Goal: Information Seeking & Learning: Learn about a topic

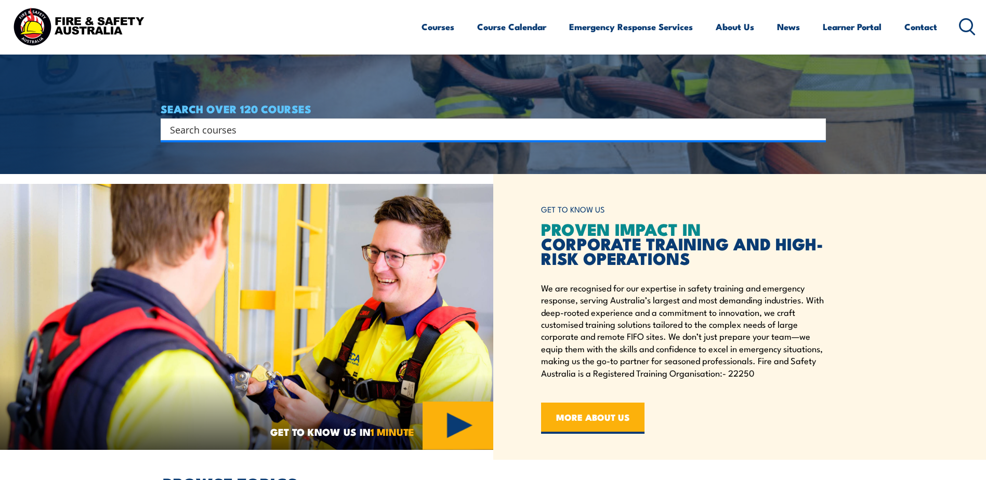
scroll to position [312, 0]
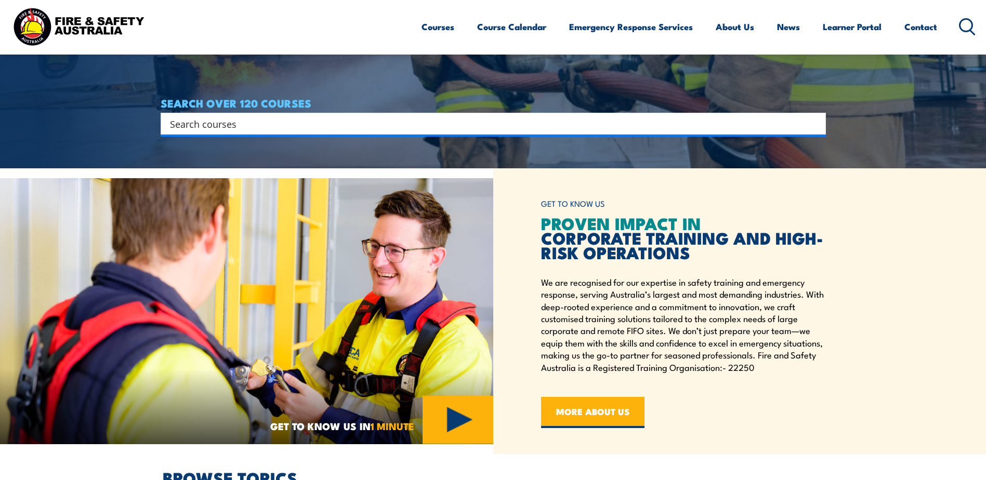
click at [441, 133] on div "Search" at bounding box center [493, 124] width 665 height 22
click at [406, 126] on input "Search input" at bounding box center [486, 124] width 633 height 16
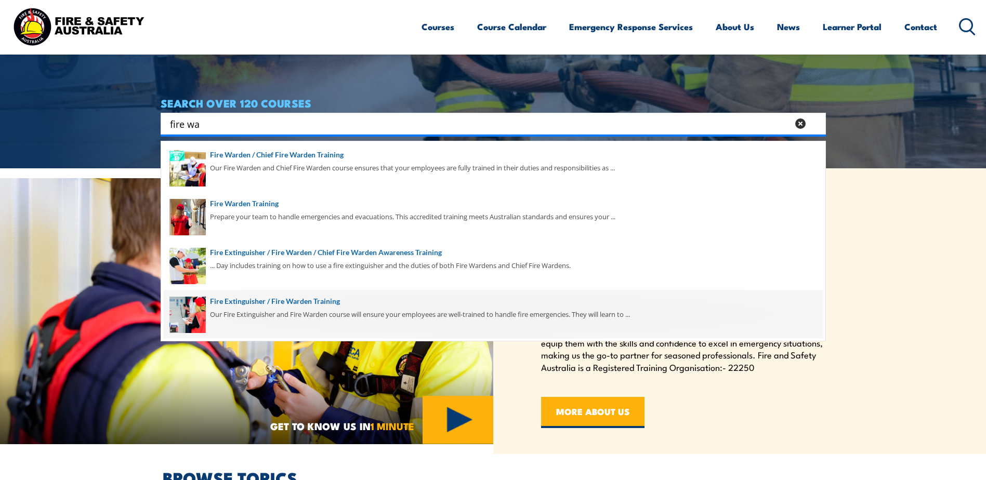
type input "fire wa"
click at [246, 316] on span at bounding box center [493, 314] width 659 height 49
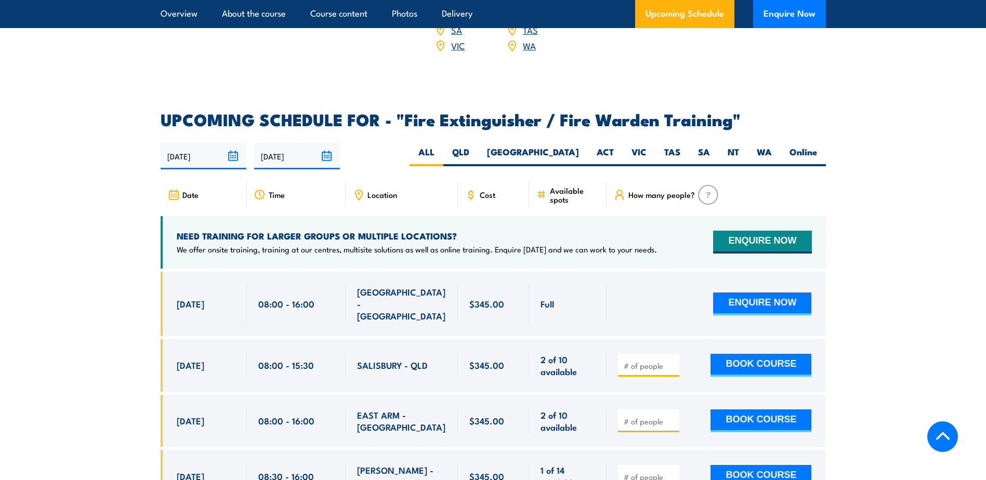
scroll to position [1611, 0]
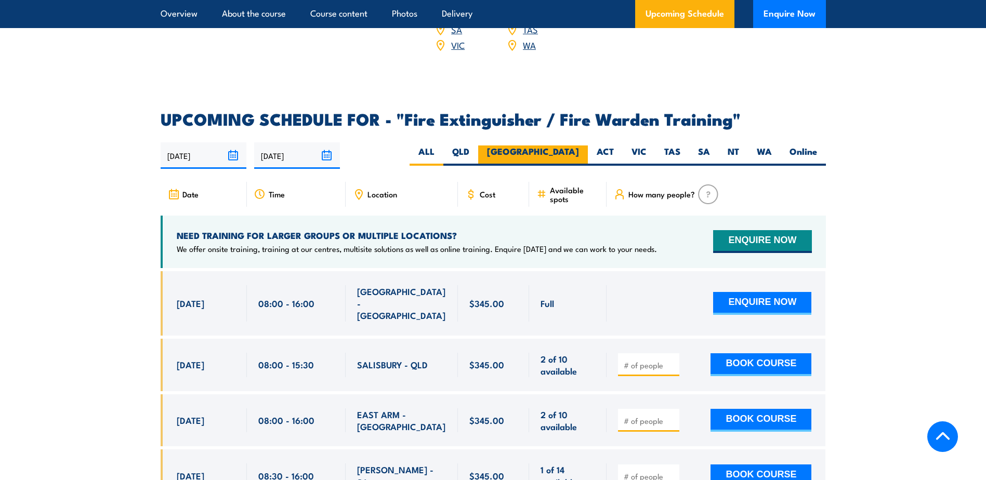
click at [564, 145] on label "[GEOGRAPHIC_DATA]" at bounding box center [533, 155] width 110 height 20
click at [579, 145] on input "[GEOGRAPHIC_DATA]" at bounding box center [582, 148] width 7 height 7
radio input "true"
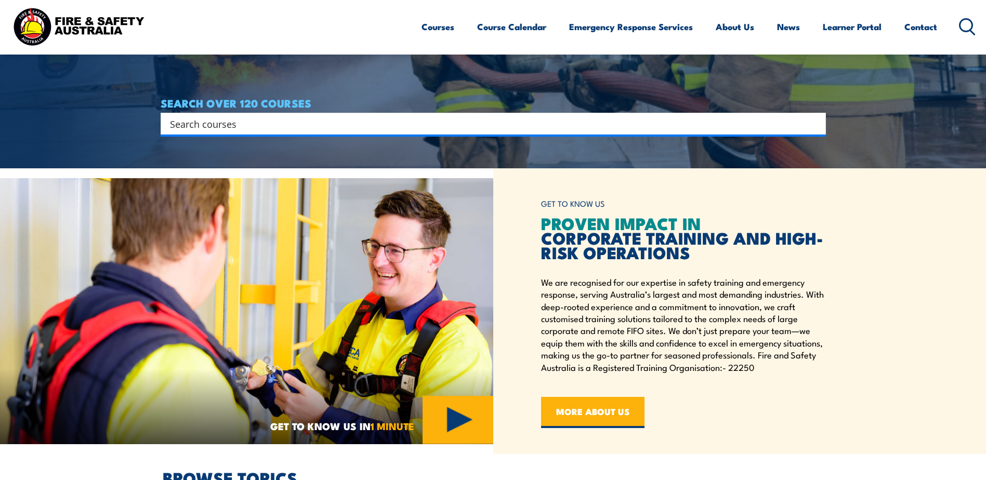
click at [207, 127] on input "Search input" at bounding box center [486, 124] width 633 height 16
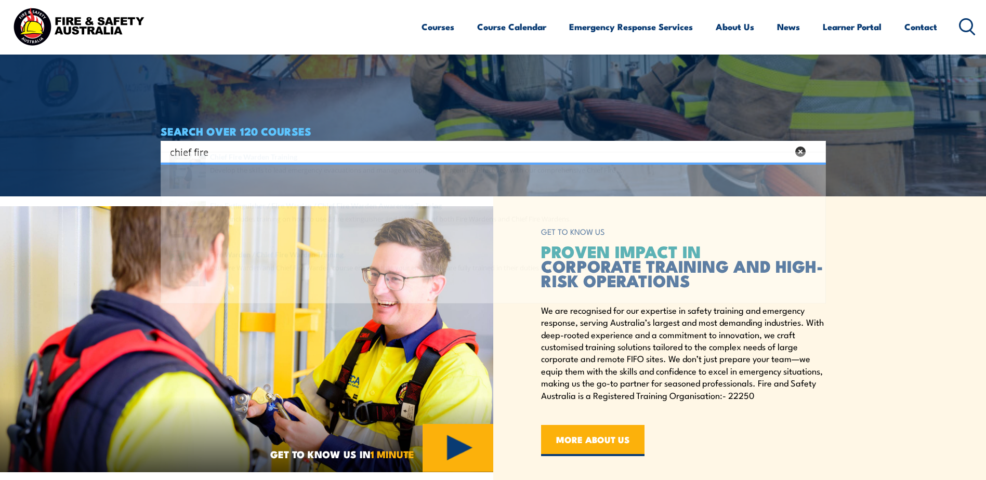
scroll to position [260, 0]
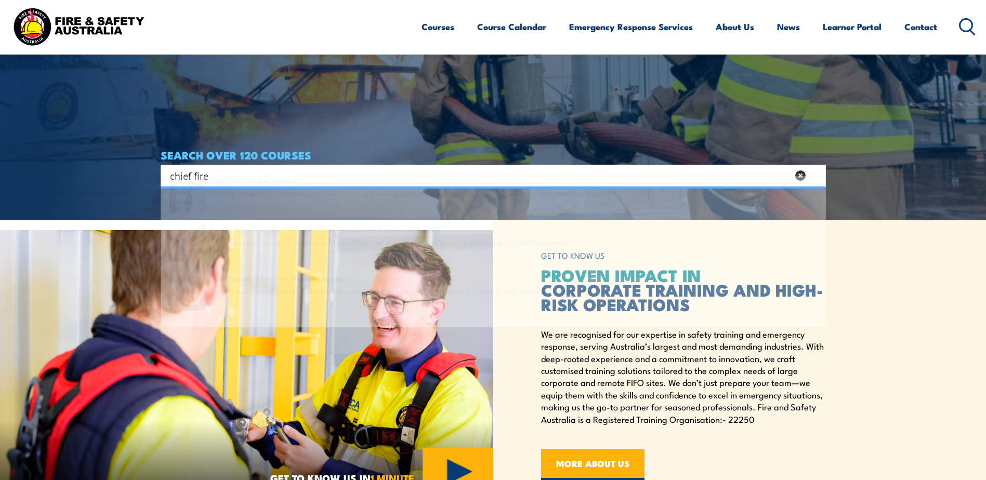
type input "chief fire"
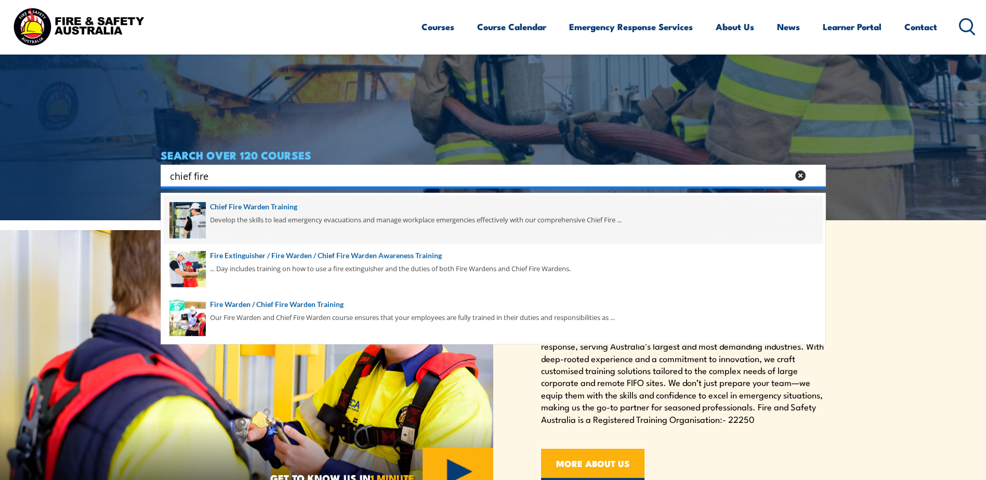
click at [240, 217] on span at bounding box center [493, 219] width 659 height 49
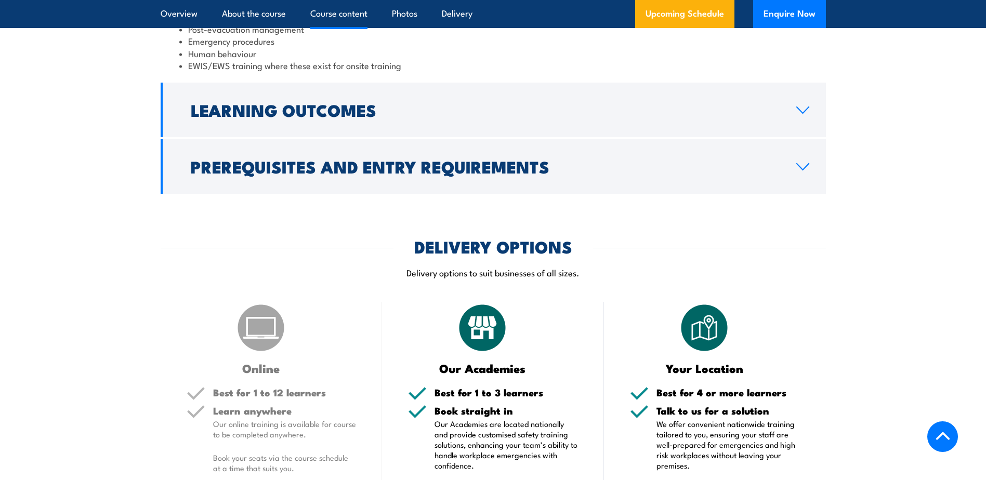
scroll to position [1195, 0]
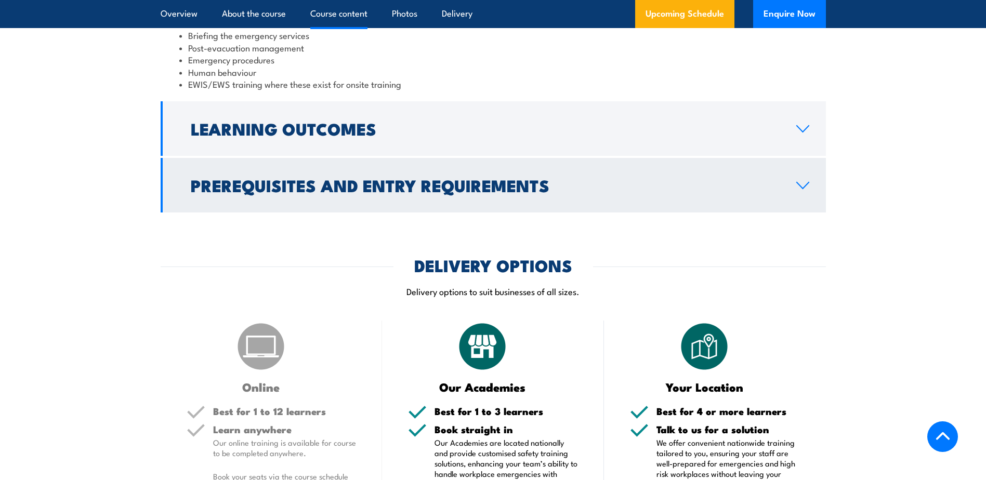
click at [803, 190] on link "Prerequisites and Entry Requirements" at bounding box center [493, 185] width 665 height 55
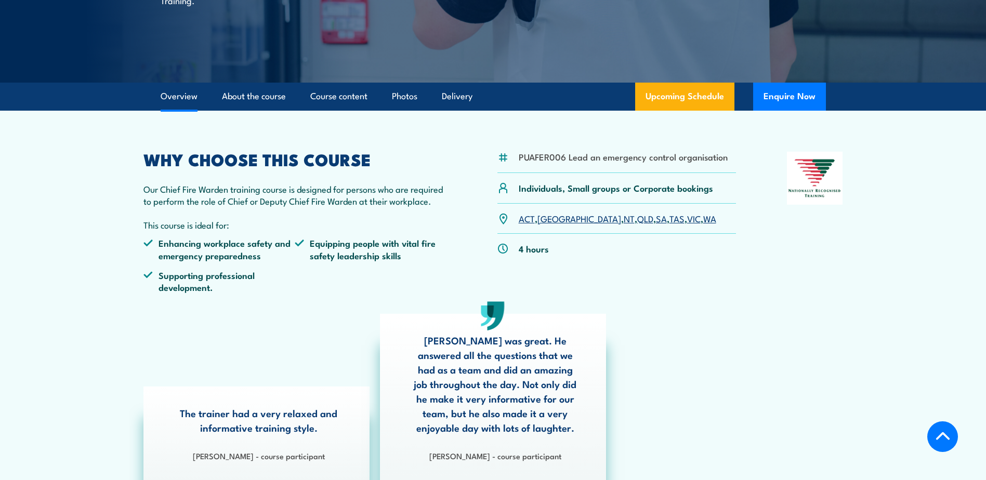
scroll to position [163, 0]
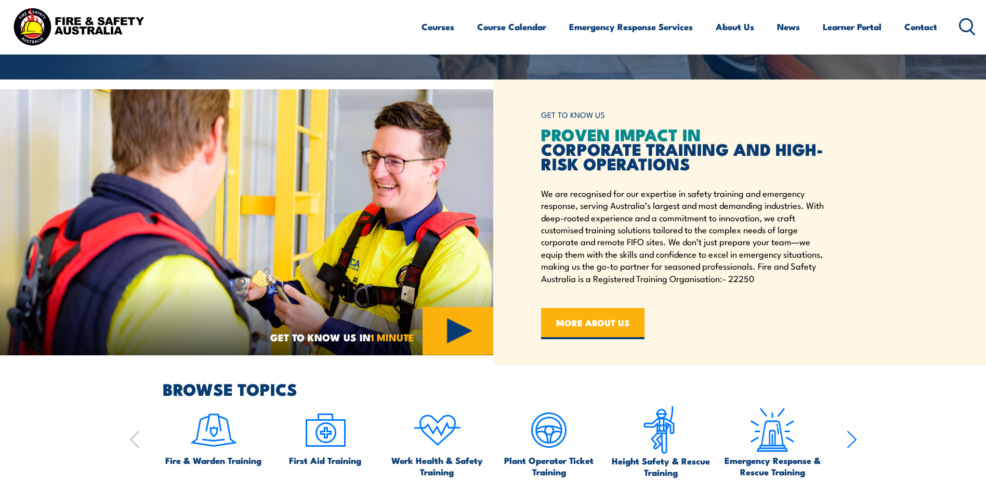
scroll to position [196, 0]
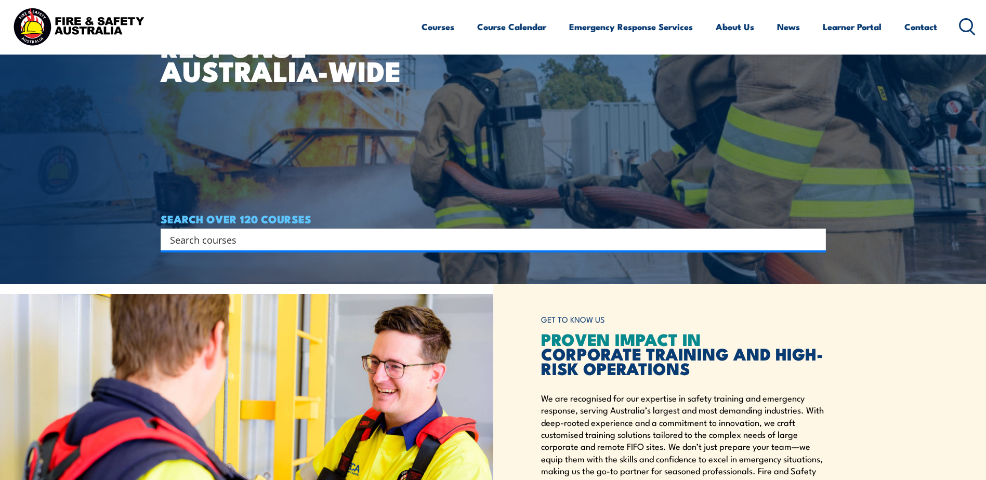
click at [227, 246] on input "Search input" at bounding box center [486, 240] width 633 height 16
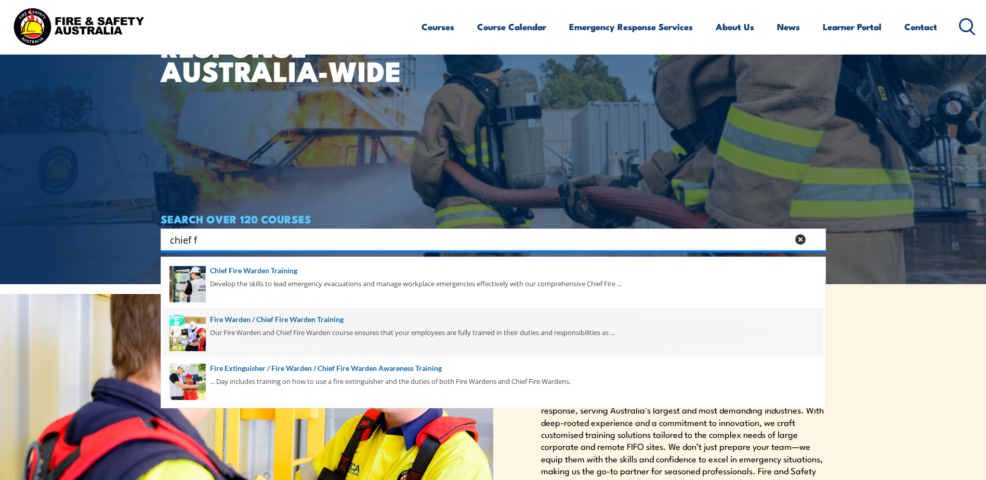
type input "chief f"
click at [253, 329] on span at bounding box center [493, 332] width 659 height 49
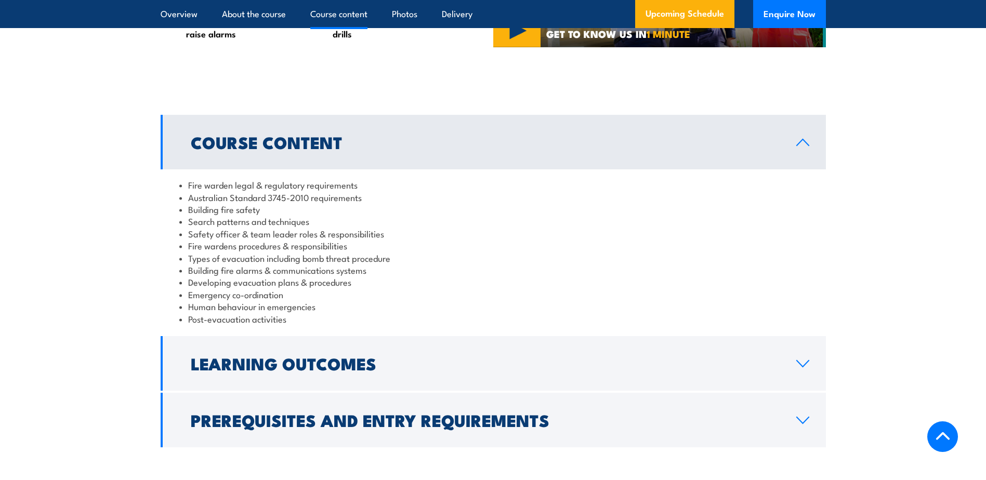
scroll to position [987, 0]
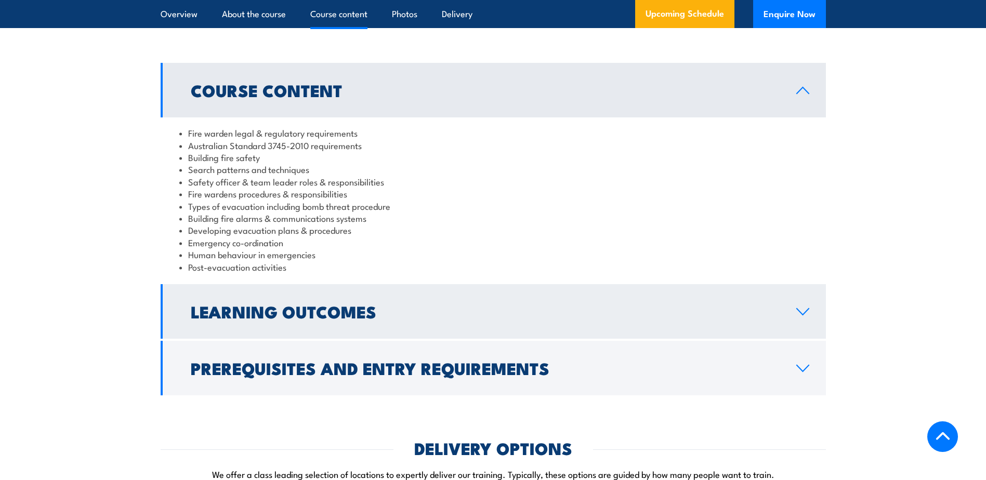
click at [802, 315] on icon at bounding box center [802, 312] width 12 height 6
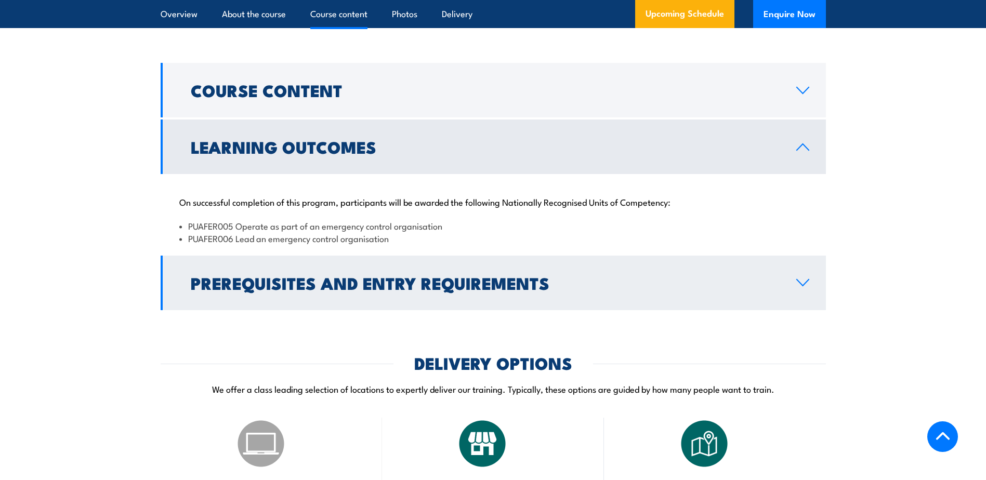
click at [807, 287] on icon at bounding box center [802, 282] width 14 height 8
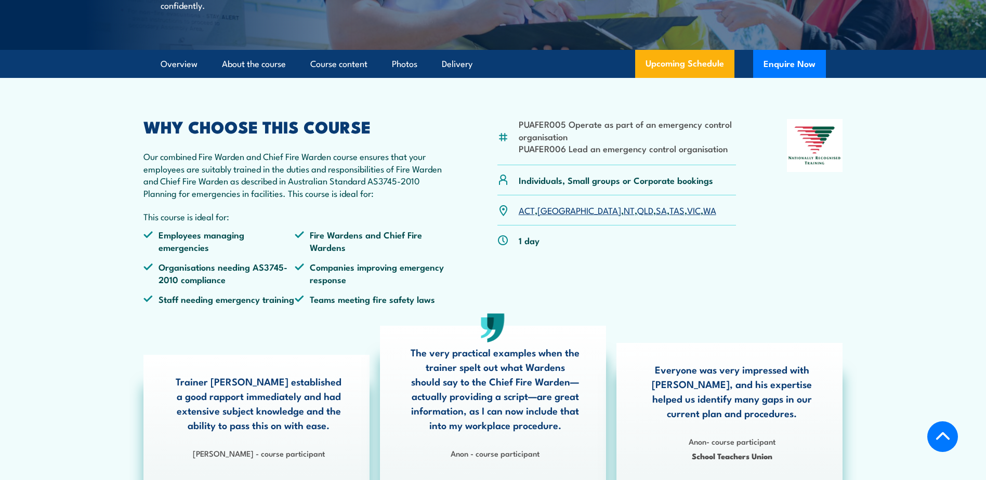
scroll to position [208, 0]
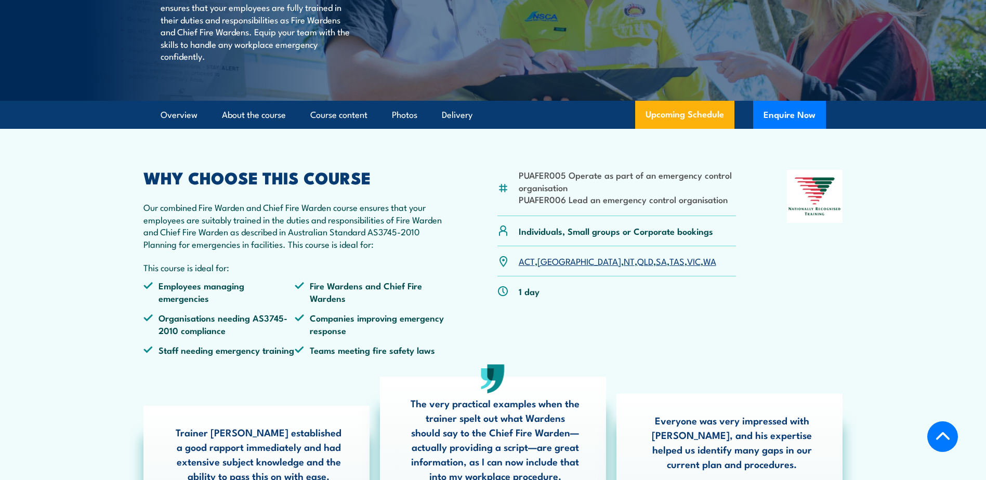
click at [548, 267] on link "[GEOGRAPHIC_DATA]" at bounding box center [579, 261] width 84 height 12
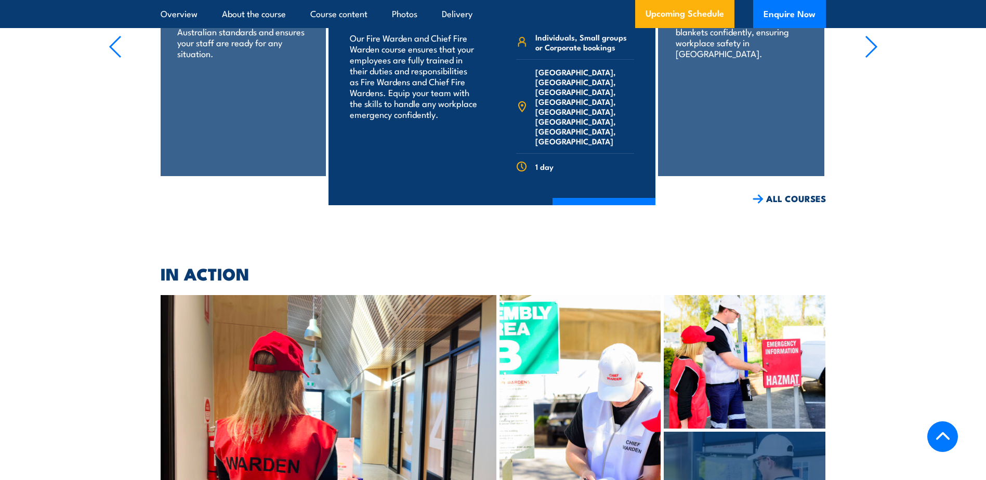
scroll to position [2568, 0]
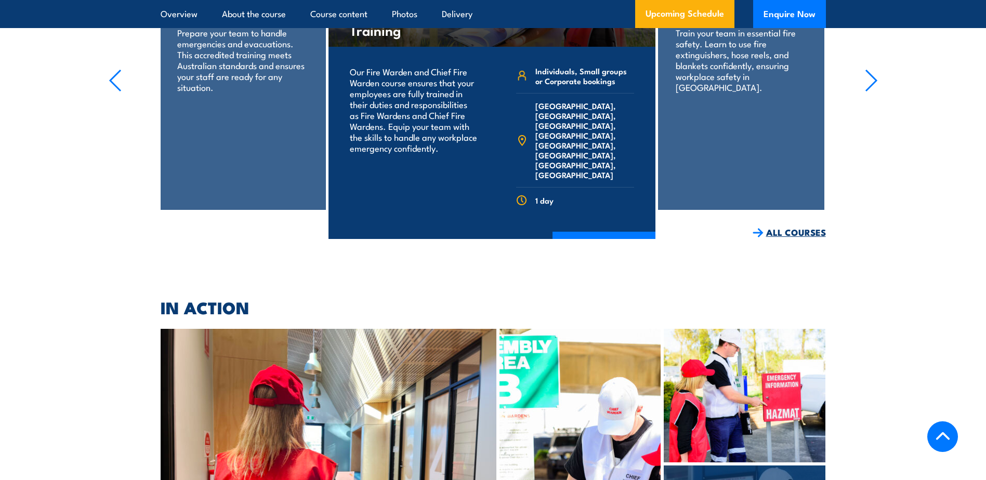
click at [788, 227] on link "ALL COURSES" at bounding box center [788, 233] width 73 height 12
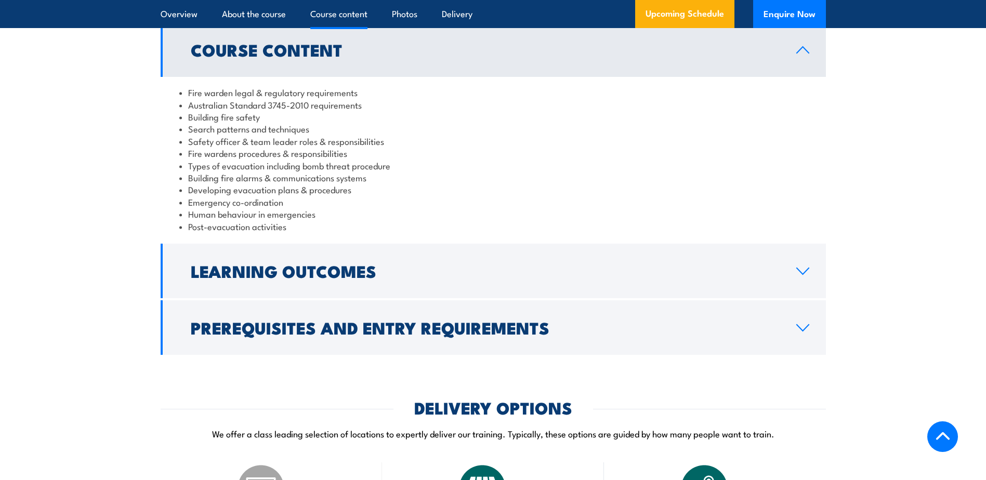
scroll to position [1039, 0]
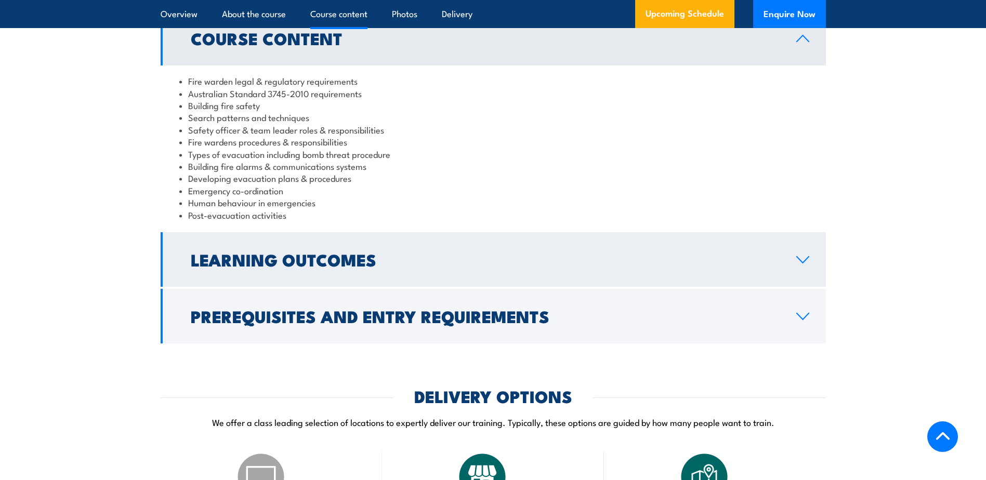
click at [802, 276] on link "Learning Outcomes" at bounding box center [493, 259] width 665 height 55
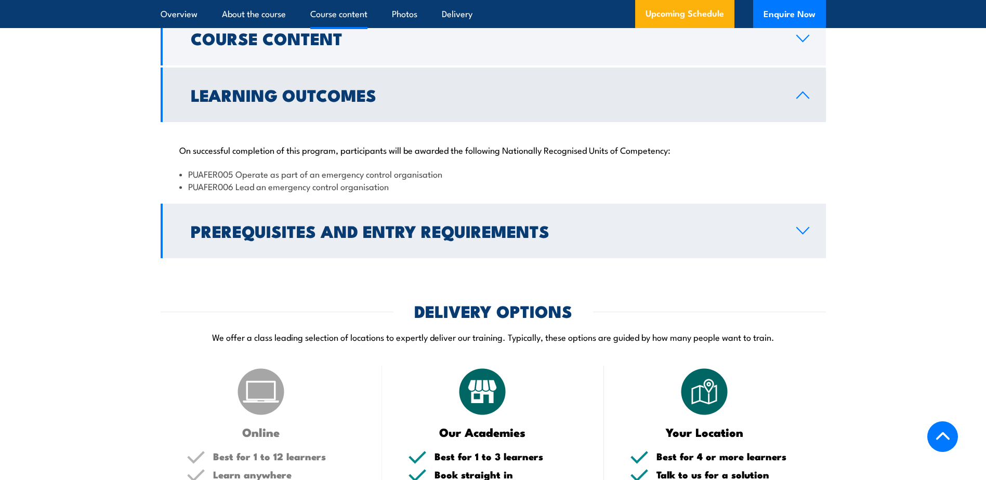
click at [803, 235] on icon at bounding box center [802, 231] width 14 height 8
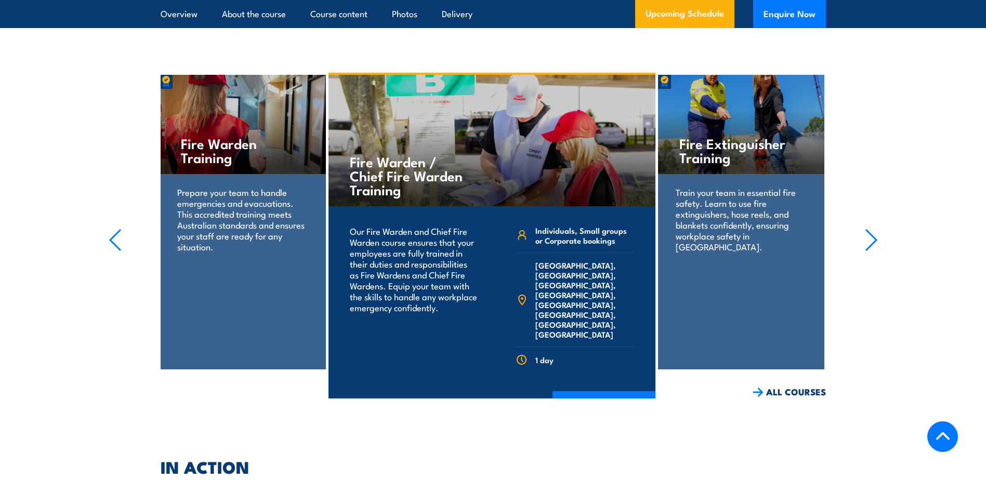
scroll to position [2442, 0]
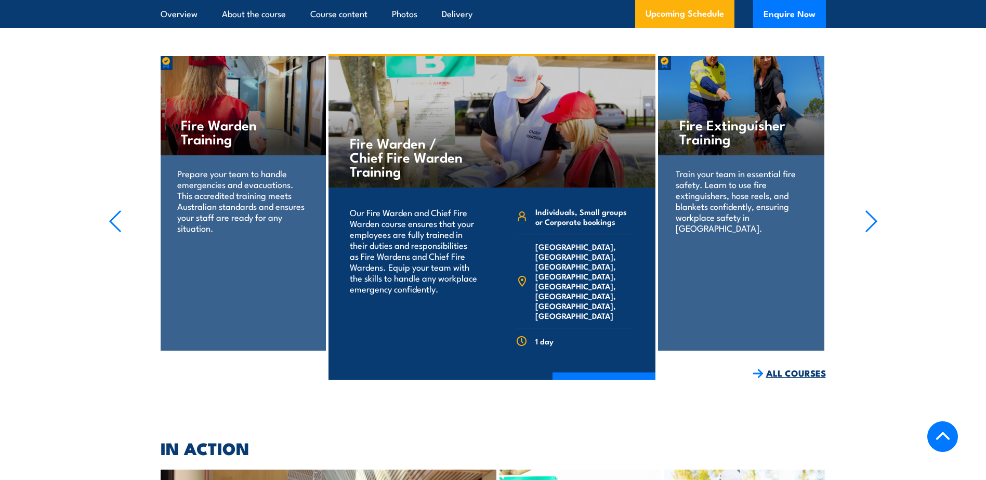
click at [792, 367] on link "ALL COURSES" at bounding box center [788, 373] width 73 height 12
click at [795, 367] on link "ALL COURSES" at bounding box center [788, 373] width 73 height 12
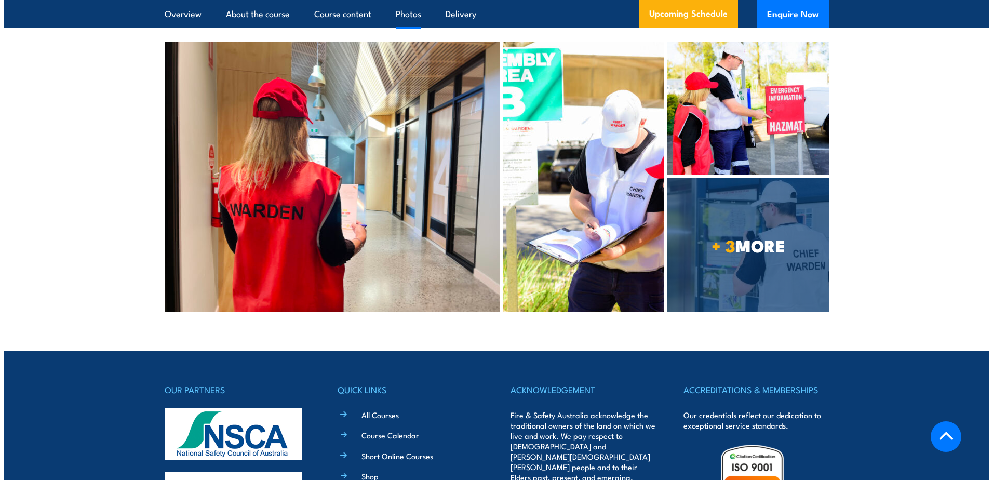
scroll to position [2858, 0]
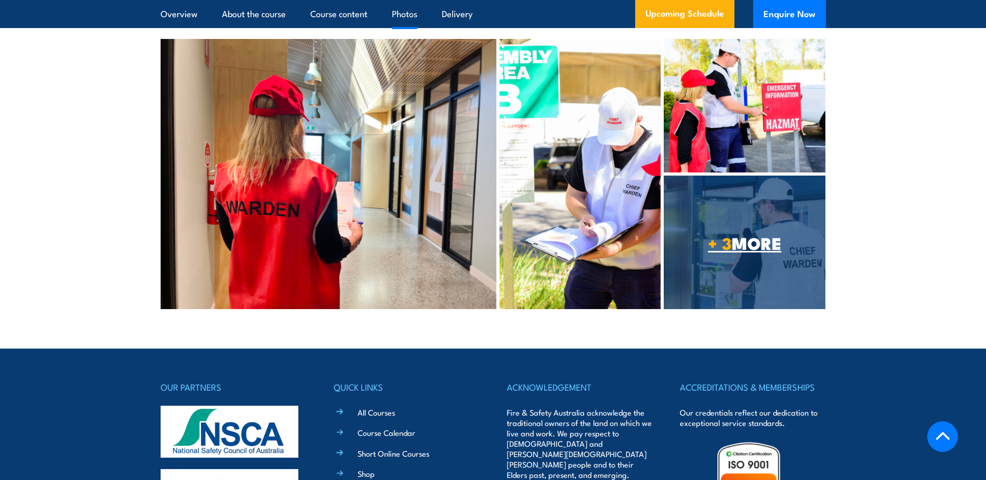
click at [716, 230] on strong "+ 3" at bounding box center [720, 243] width 24 height 26
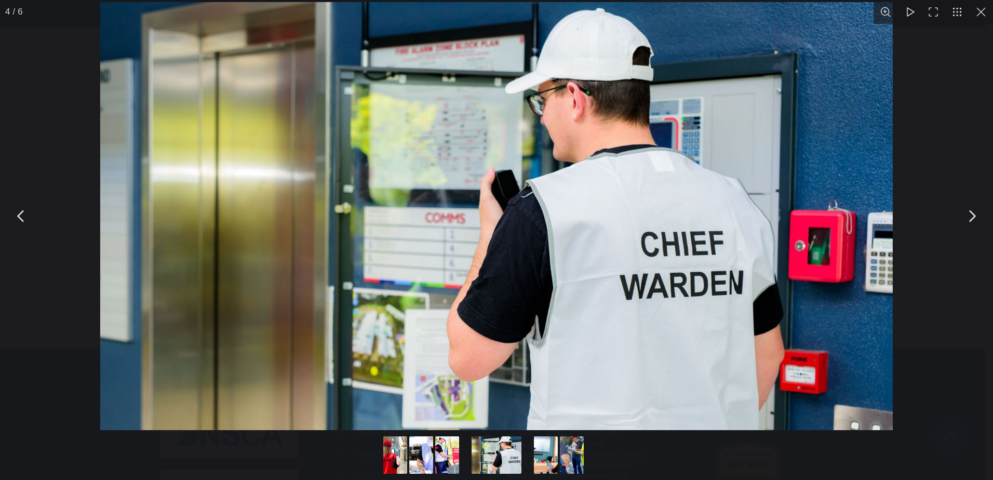
click at [978, 217] on button "You can close this modal content with the ESC key" at bounding box center [972, 216] width 26 height 26
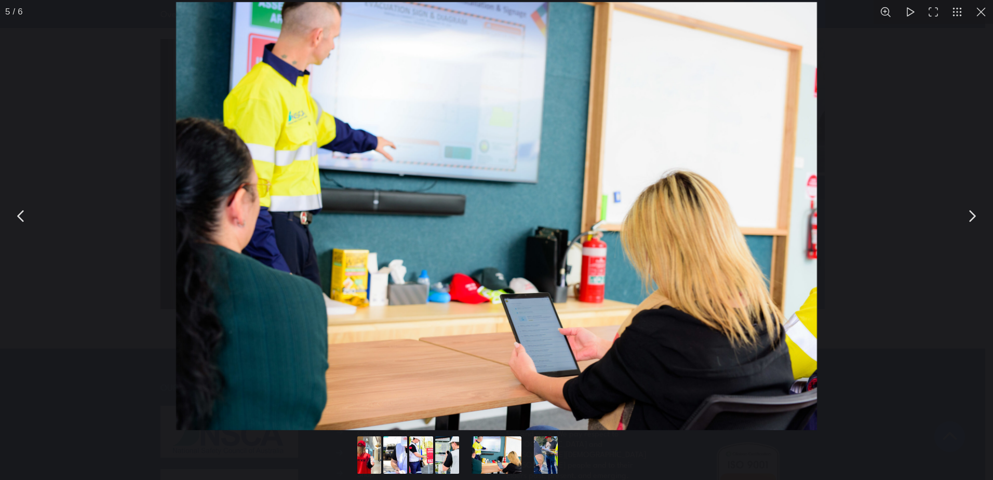
click at [974, 223] on button "You can close this modal content with the ESC key" at bounding box center [972, 216] width 26 height 26
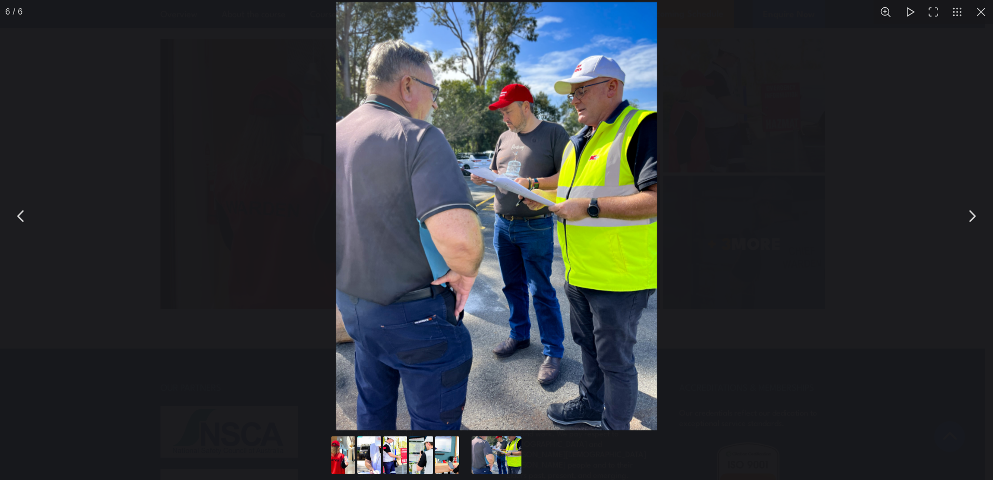
click at [974, 223] on button "You can close this modal content with the ESC key" at bounding box center [972, 216] width 26 height 26
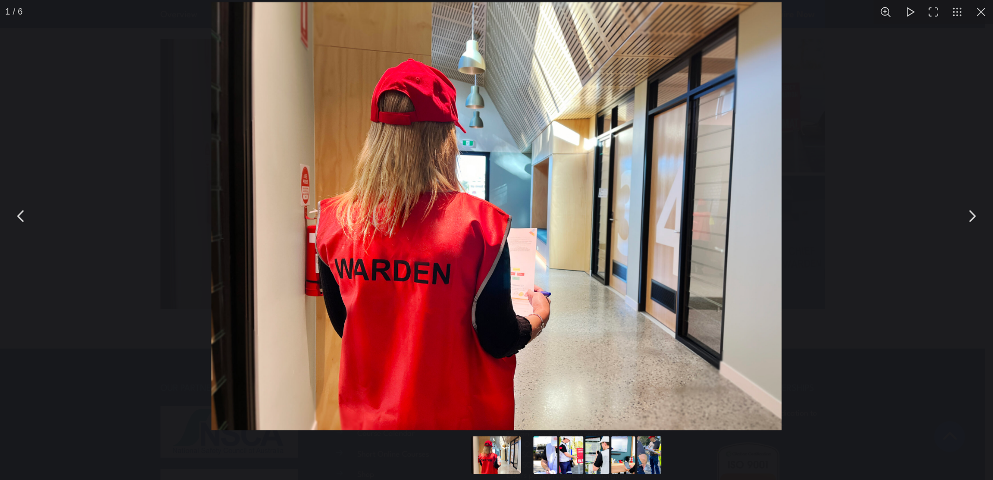
click at [974, 223] on button "You can close this modal content with the ESC key" at bounding box center [972, 216] width 26 height 26
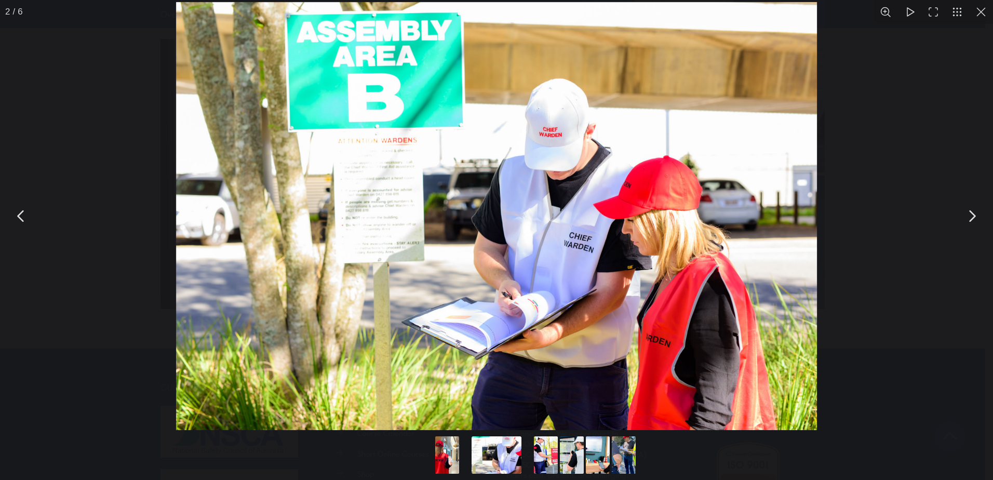
click at [974, 223] on button "You can close this modal content with the ESC key" at bounding box center [972, 216] width 26 height 26
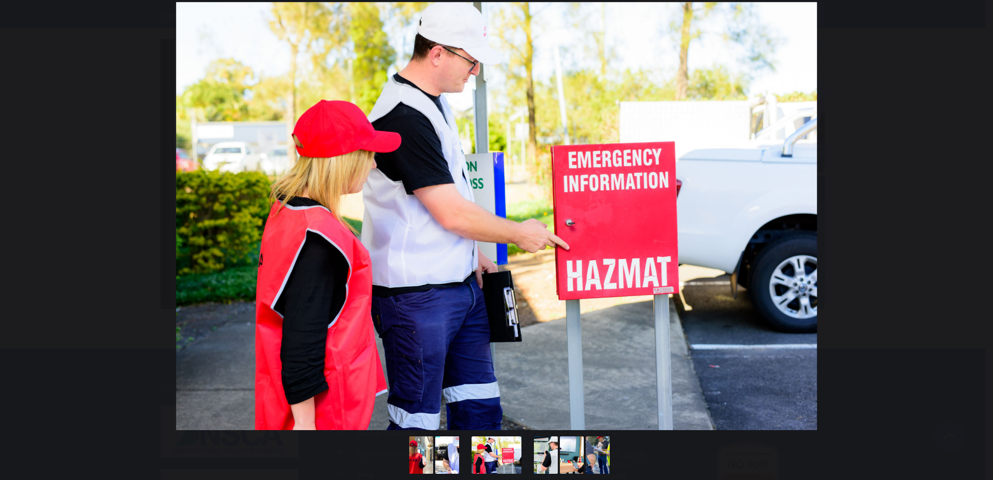
click at [974, 223] on button "You can close this modal content with the ESC key" at bounding box center [972, 216] width 26 height 26
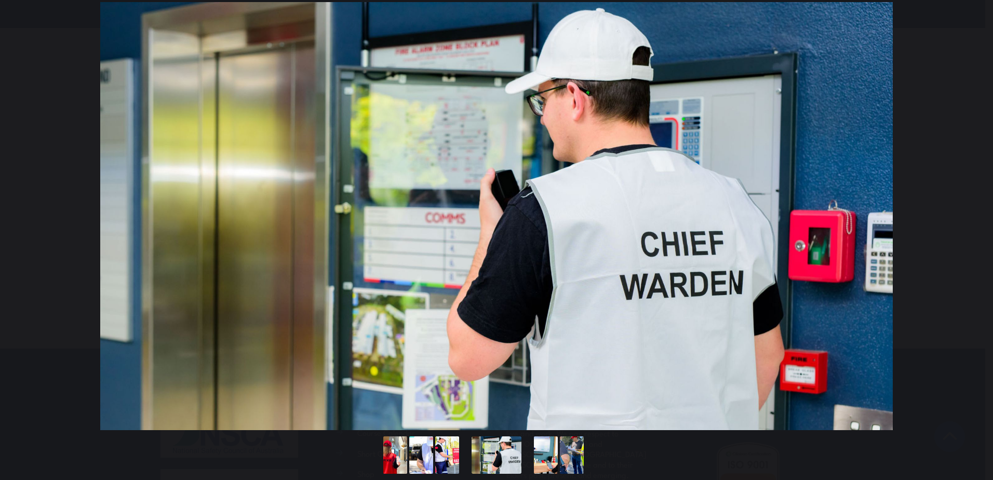
click at [974, 223] on button "You can close this modal content with the ESC key" at bounding box center [972, 216] width 26 height 26
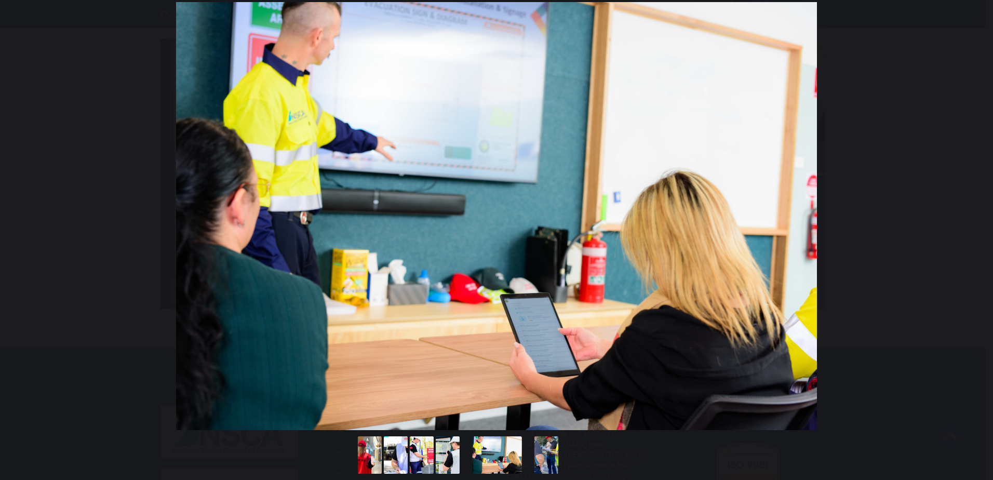
click at [974, 223] on button "You can close this modal content with the ESC key" at bounding box center [972, 216] width 26 height 26
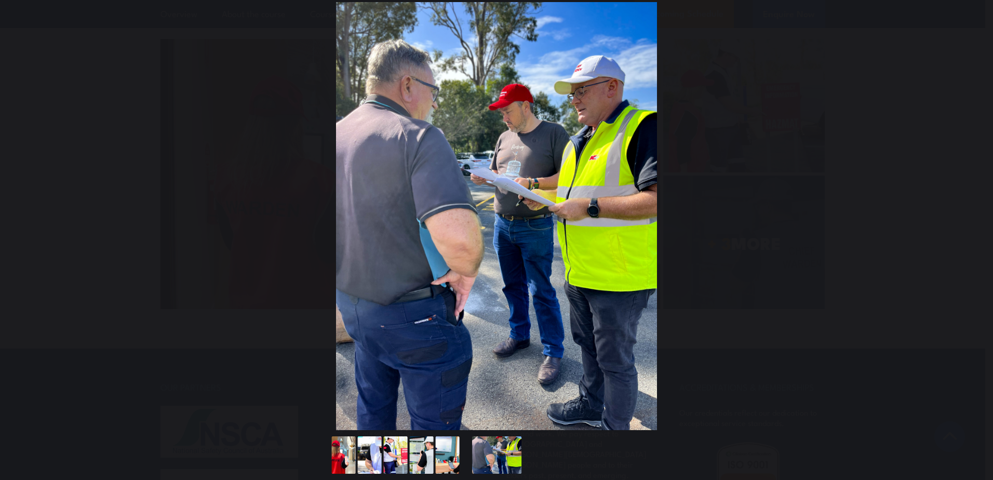
click at [974, 223] on button "You can close this modal content with the ESC key" at bounding box center [972, 216] width 26 height 26
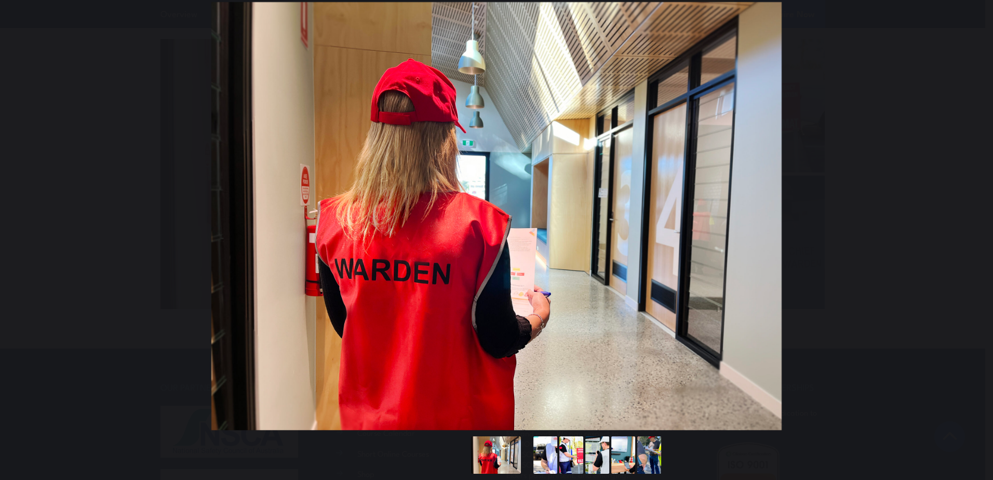
click at [974, 223] on button "You can close this modal content with the ESC key" at bounding box center [972, 216] width 26 height 26
